Goal: Task Accomplishment & Management: Manage account settings

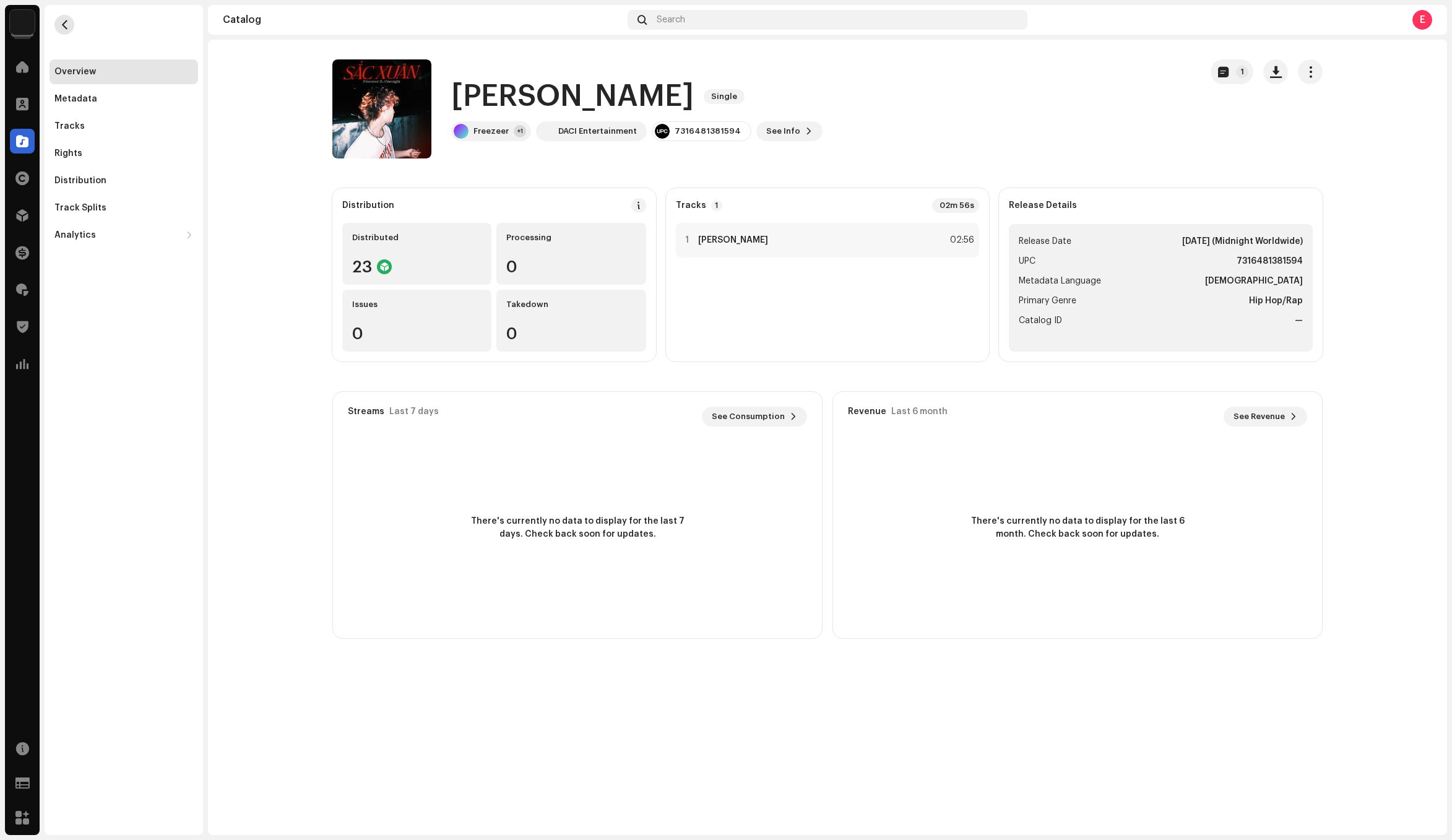
click at [60, 24] on span "button" at bounding box center [64, 24] width 9 height 10
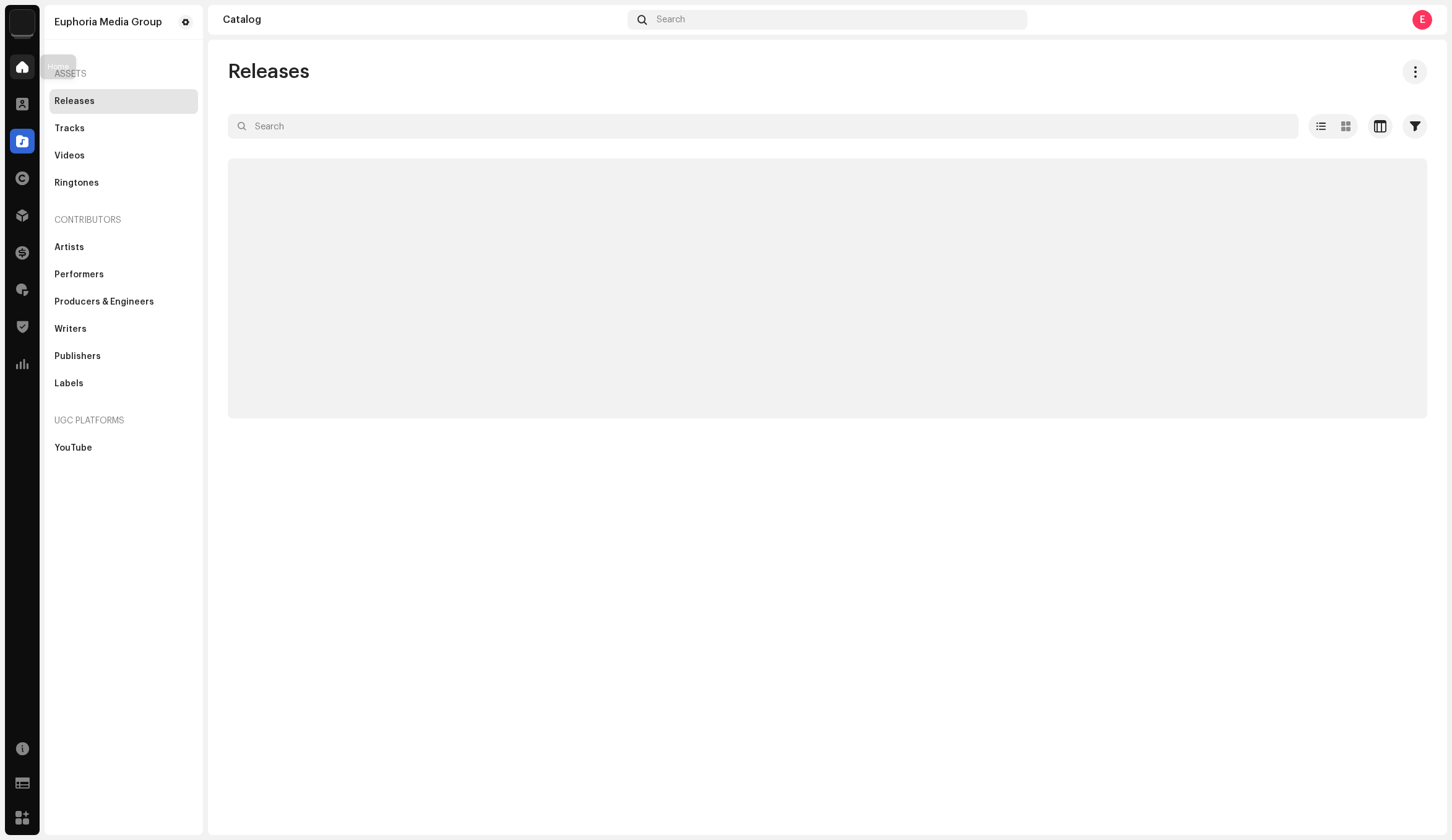
click at [33, 73] on div at bounding box center [22, 67] width 25 height 25
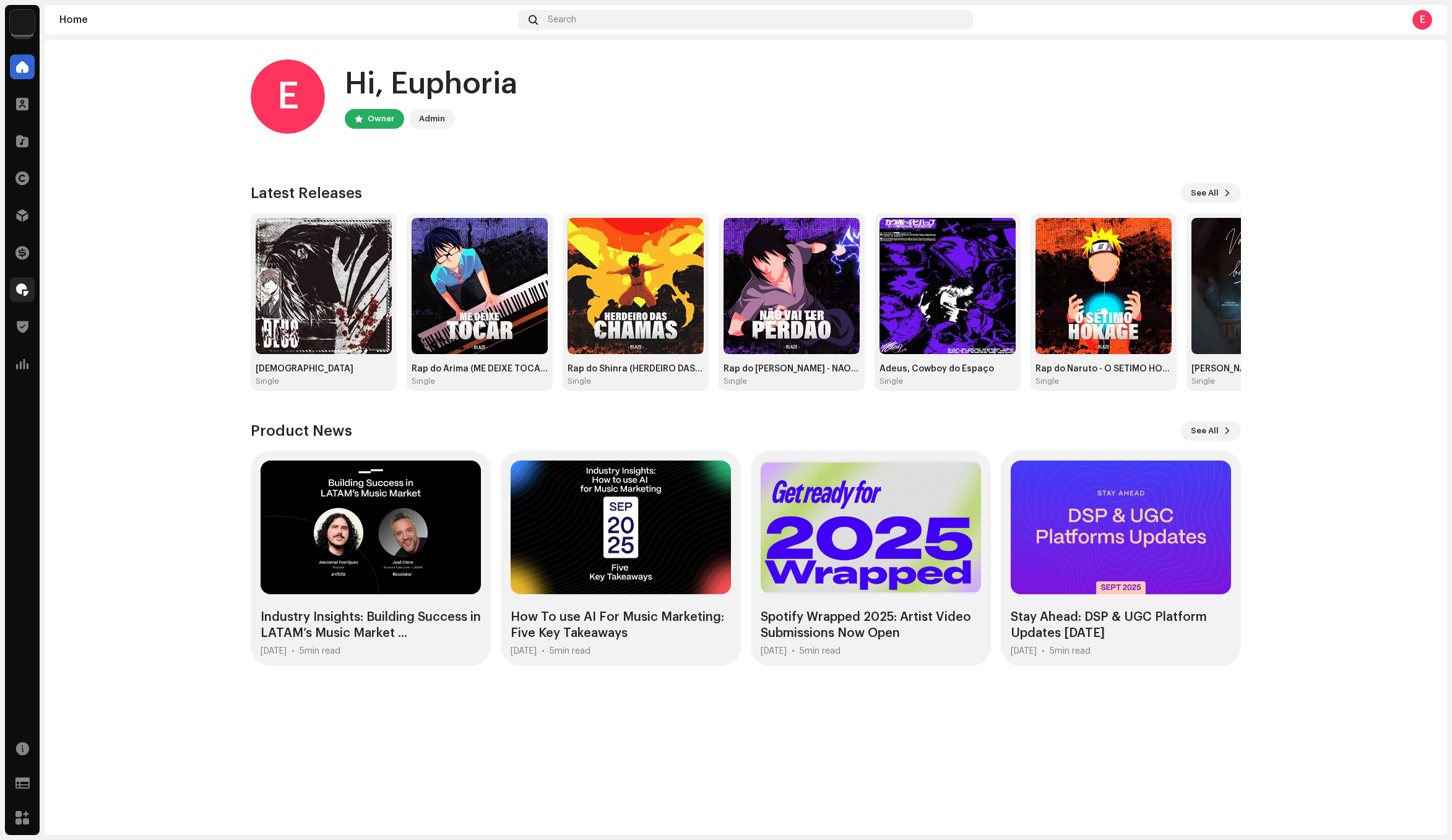
click at [28, 292] on div at bounding box center [22, 290] width 25 height 25
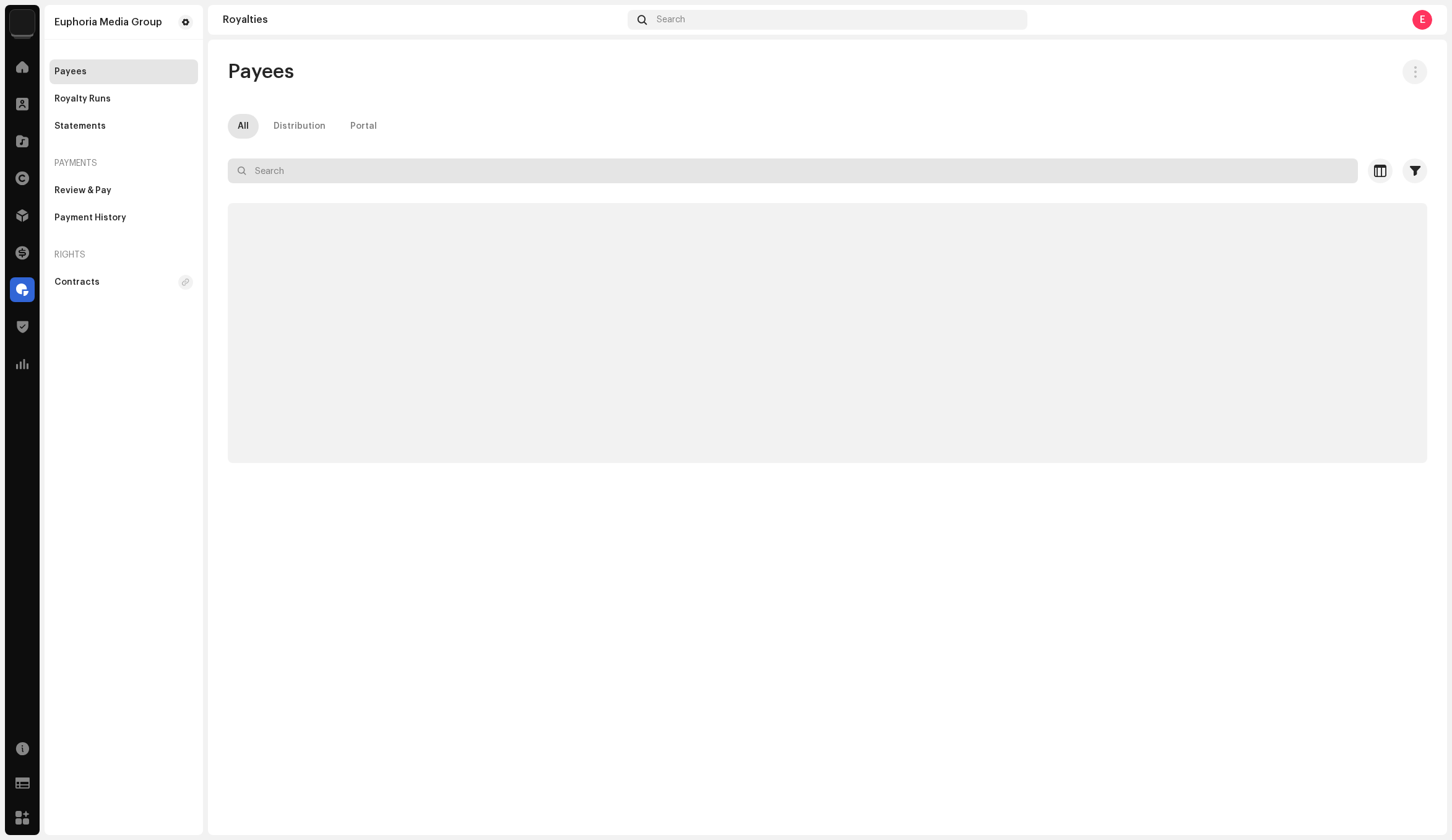
click at [511, 173] on input "text" at bounding box center [793, 171] width 1130 height 25
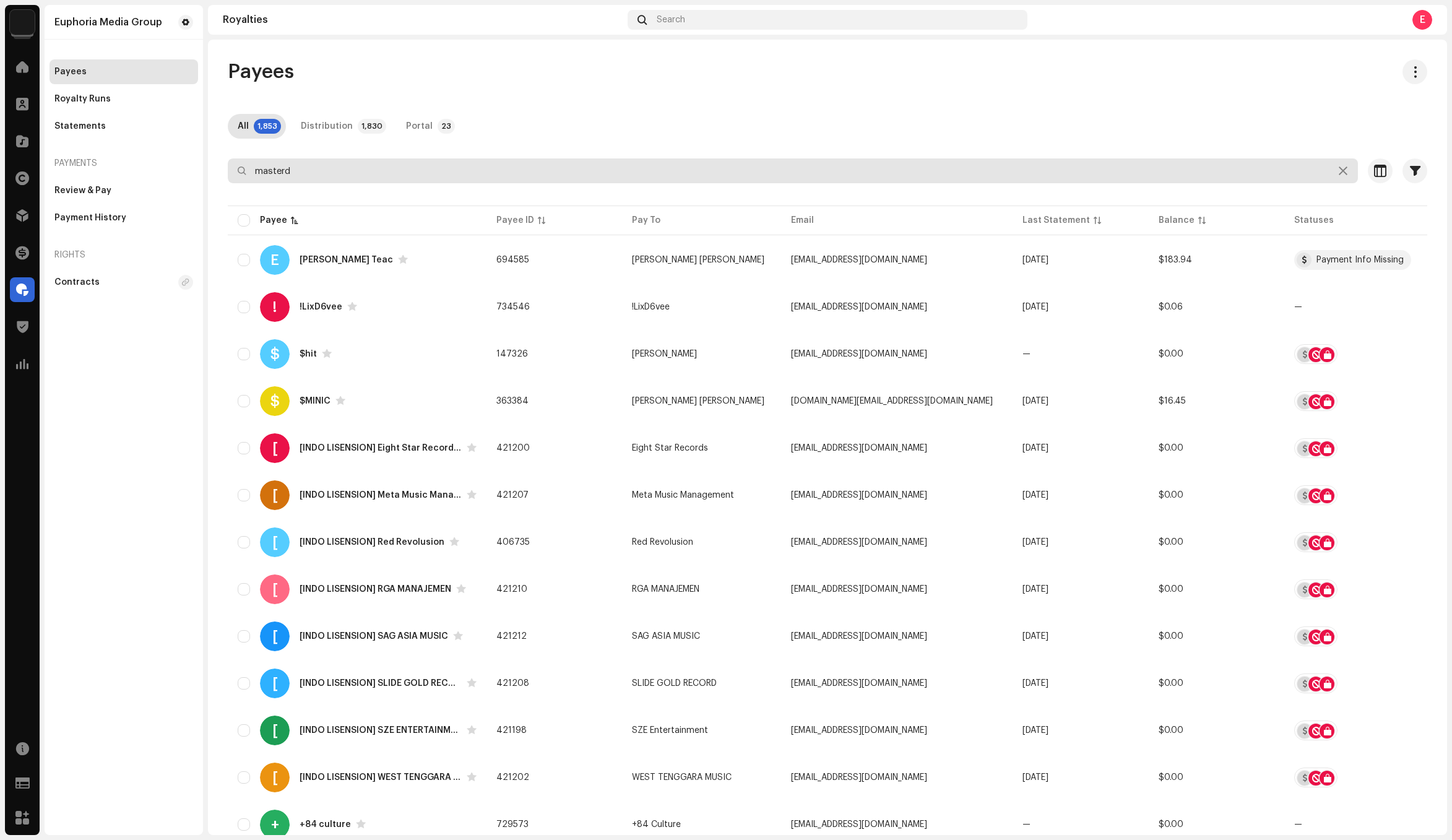
type input "masterd"
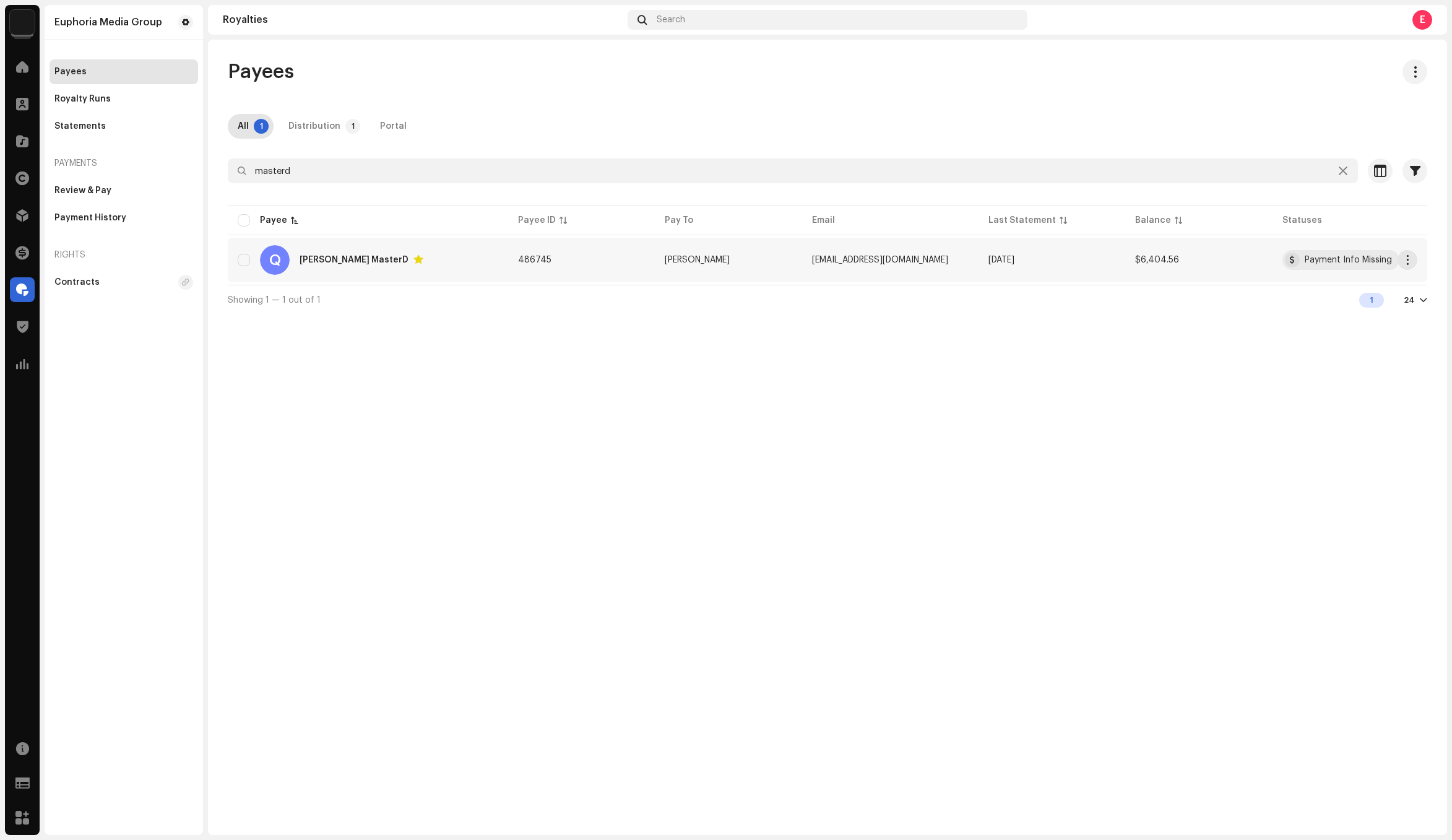
click at [710, 256] on span "[PERSON_NAME]" at bounding box center [697, 259] width 65 height 8
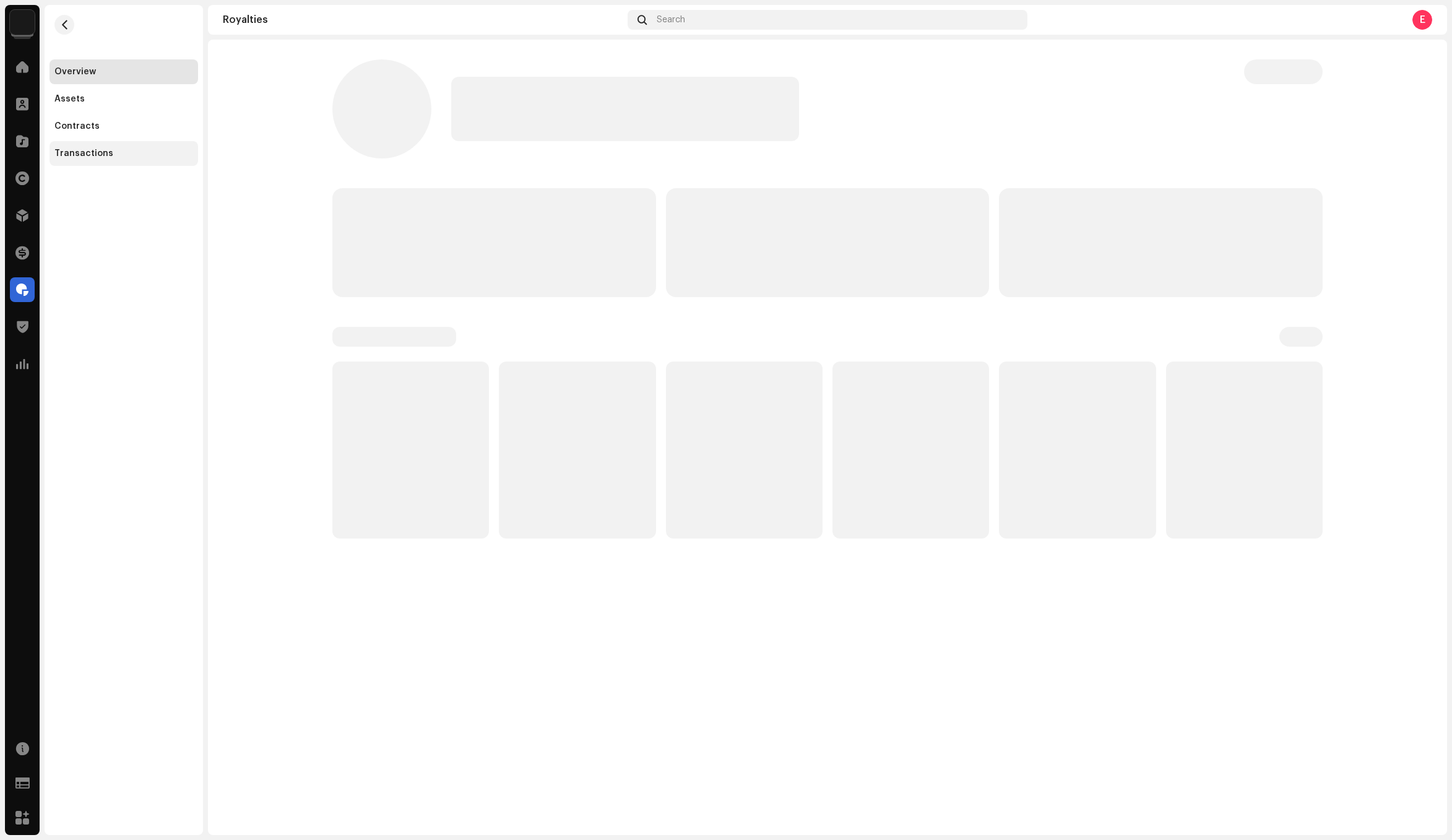
click at [147, 156] on div "Transactions" at bounding box center [124, 153] width 139 height 10
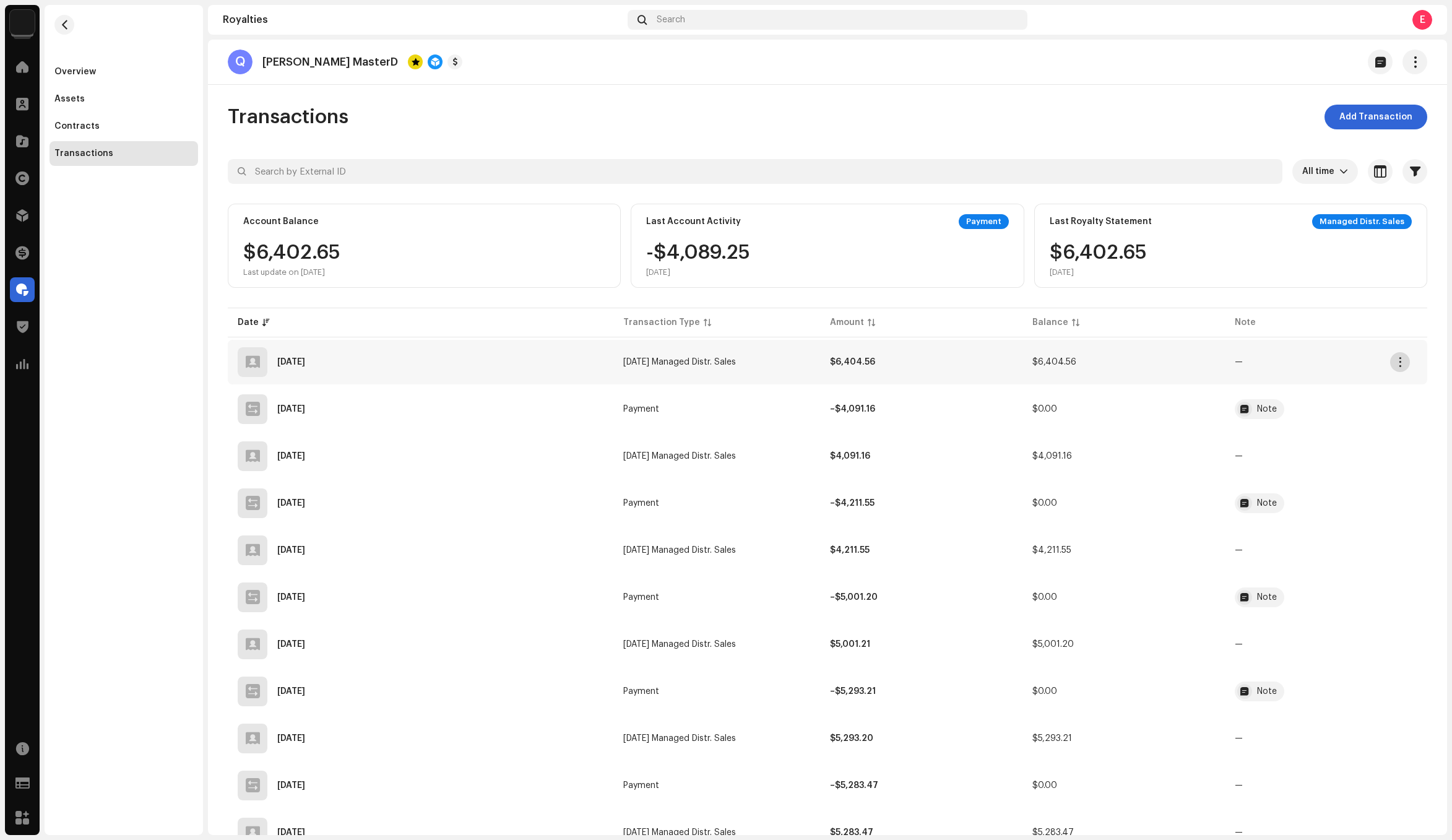
click at [1397, 363] on span "button" at bounding box center [1400, 362] width 9 height 10
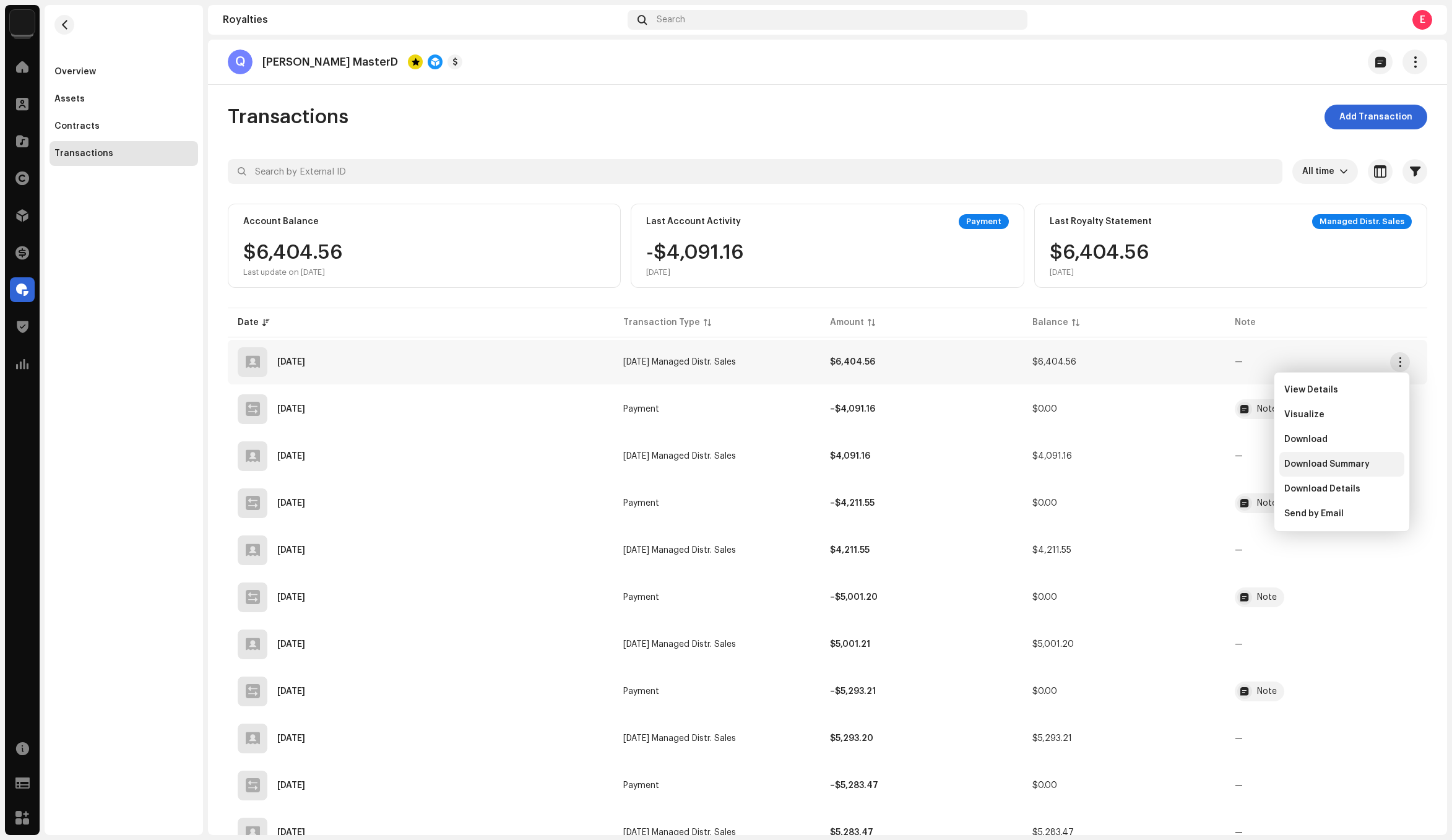
click at [1360, 466] on span "Download Summary" at bounding box center [1327, 464] width 85 height 10
